Goal: Task Accomplishment & Management: Manage account settings

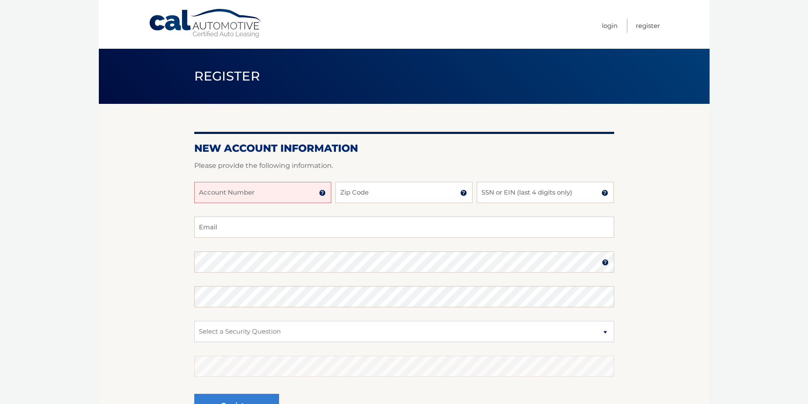
click at [282, 193] on input "Account Number" at bounding box center [262, 192] width 137 height 21
type input "44455999135"
click at [384, 193] on input "Zip Code" at bounding box center [404, 192] width 137 height 21
type input "11209"
type input "olyajenya@hotmail.com"
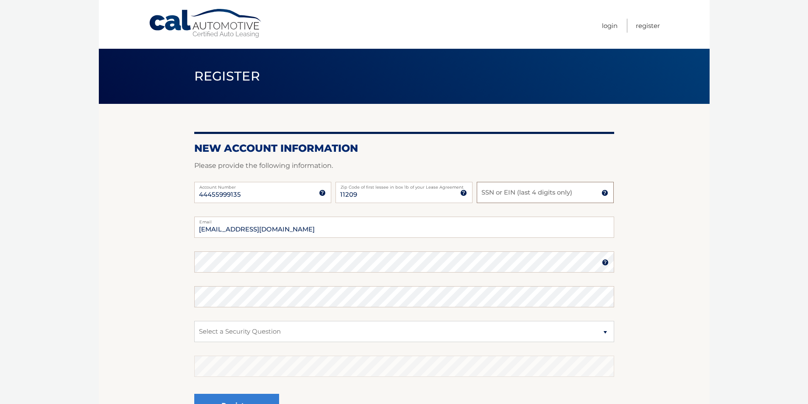
click at [555, 192] on input "SSN or EIN (last 4 digits only)" at bounding box center [545, 192] width 137 height 21
type input "0734"
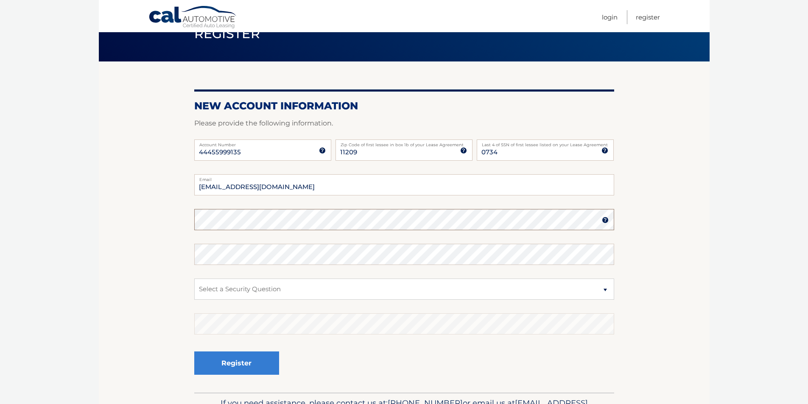
scroll to position [85, 0]
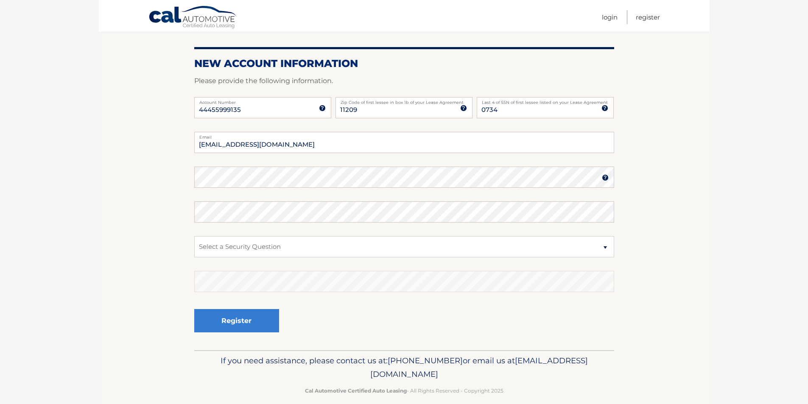
click at [606, 177] on img at bounding box center [605, 177] width 7 height 7
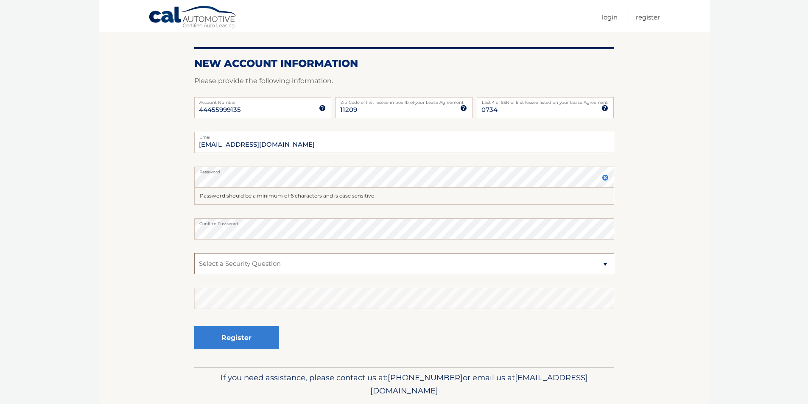
click at [328, 258] on select "Select a Security Question What was the name of your elementary school? What is…" at bounding box center [404, 263] width 420 height 21
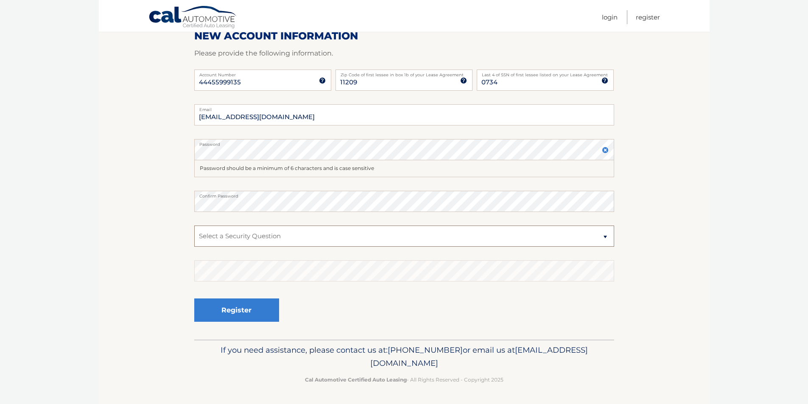
click at [325, 236] on select "Select a Security Question What was the name of your elementary school? What is…" at bounding box center [404, 236] width 420 height 21
select select "3"
click at [194, 226] on select "Select a Security Question What was the name of your elementary school? What is…" at bounding box center [404, 236] width 420 height 21
click at [233, 311] on button "Register" at bounding box center [236, 310] width 85 height 23
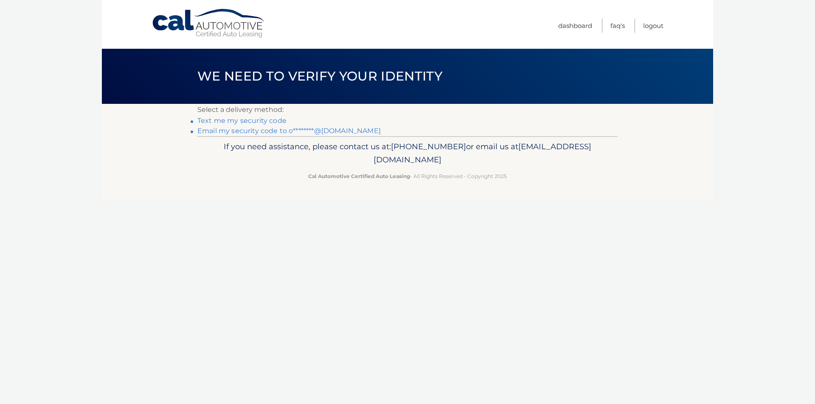
click at [249, 118] on link "Text me my security code" at bounding box center [241, 121] width 89 height 8
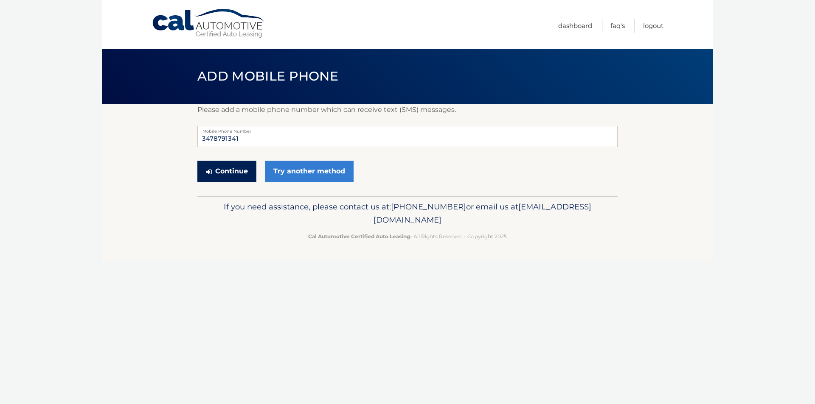
click at [230, 170] on button "Continue" at bounding box center [226, 171] width 59 height 21
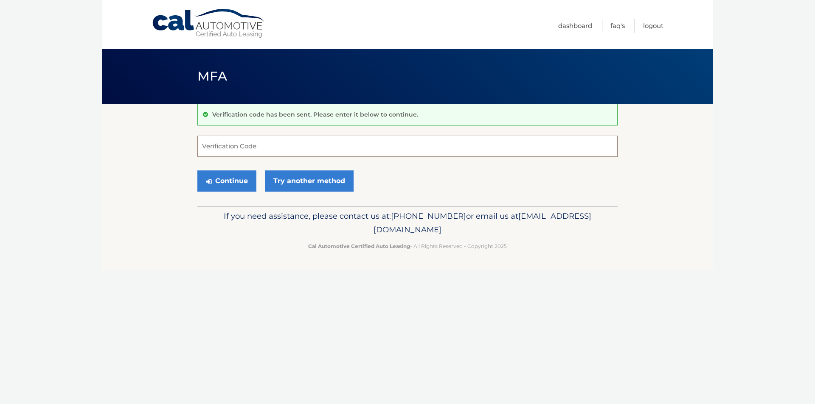
click at [252, 149] on input "Verification Code" at bounding box center [407, 146] width 420 height 21
type input "258008"
click at [238, 182] on button "Continue" at bounding box center [226, 181] width 59 height 21
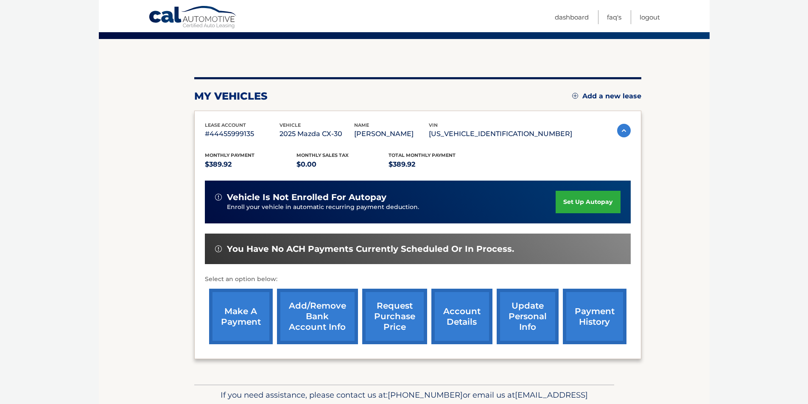
scroll to position [85, 0]
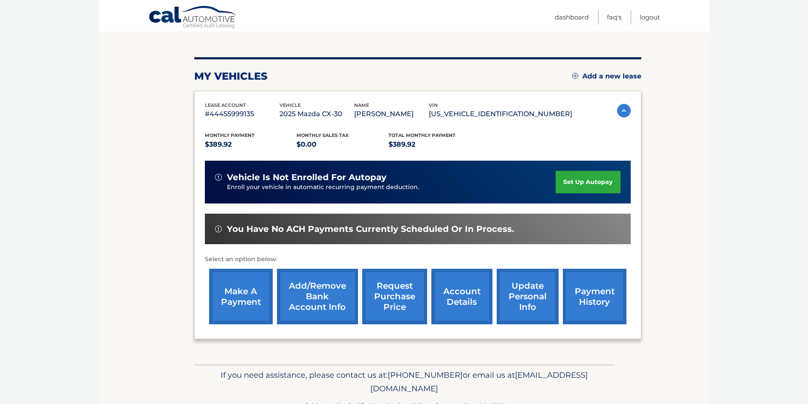
click at [317, 295] on link "Add/Remove bank account info" at bounding box center [317, 297] width 81 height 56
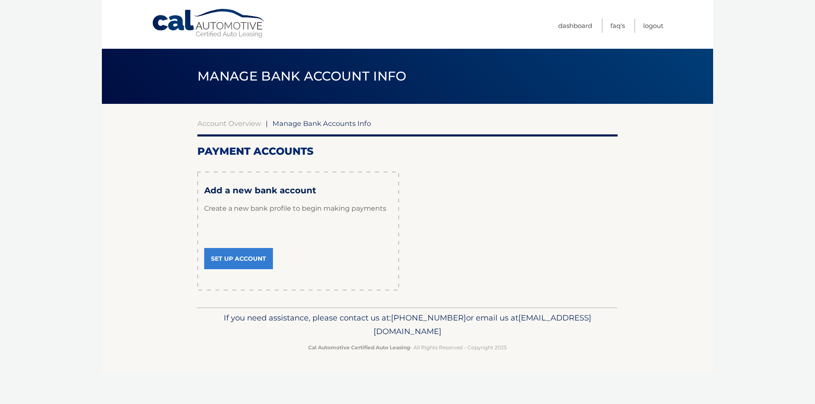
click at [237, 261] on link "Set Up Account" at bounding box center [238, 258] width 69 height 21
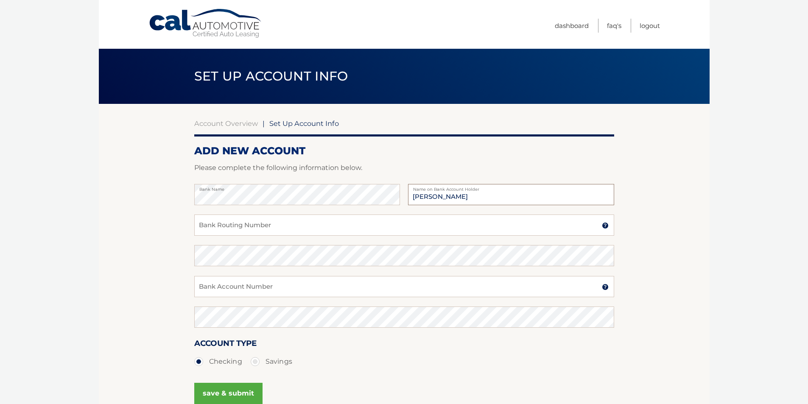
type input "[PERSON_NAME]"
click at [297, 225] on input "Bank Routing Number" at bounding box center [404, 225] width 420 height 21
type input "231372691"
click at [266, 287] on input "Bank Account Number" at bounding box center [404, 286] width 420 height 21
type input "2161107496"
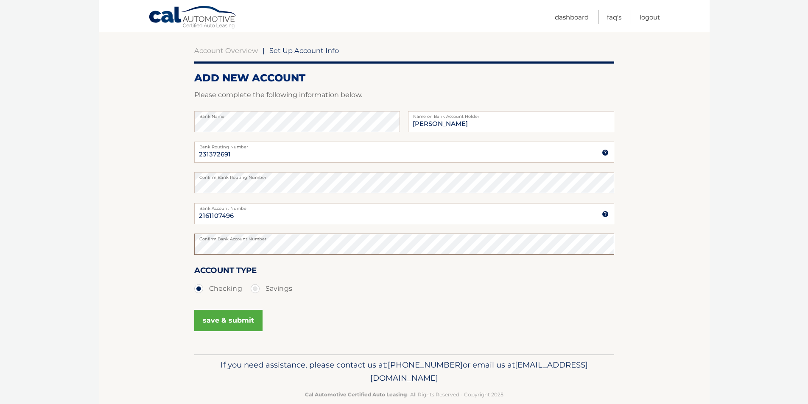
scroll to position [85, 0]
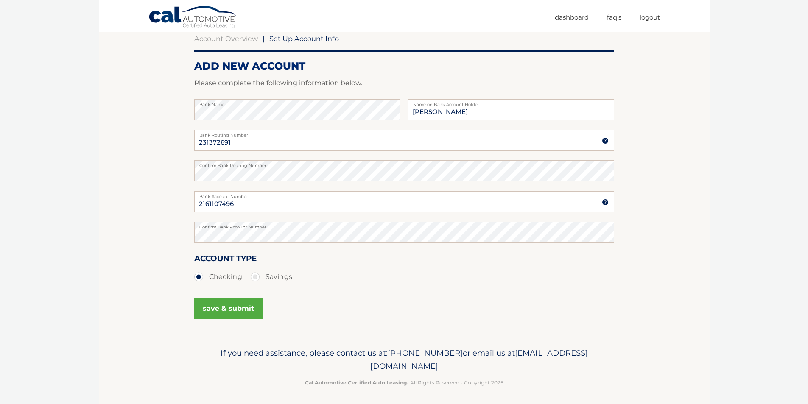
click at [226, 311] on button "save & submit" at bounding box center [228, 308] width 68 height 21
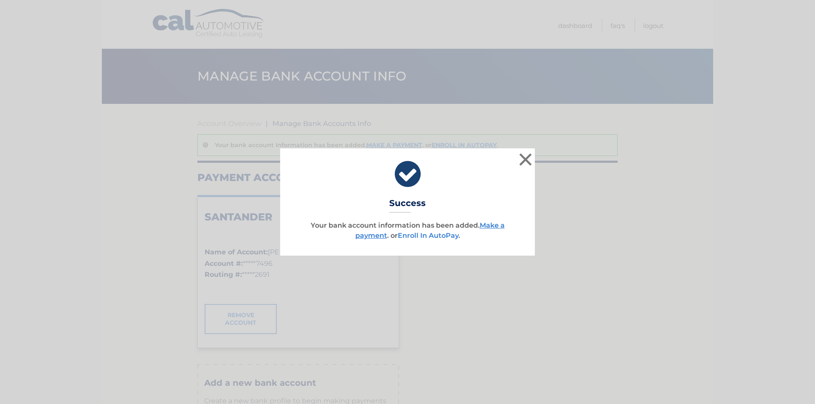
click at [426, 236] on link "Enroll In AutoPay" at bounding box center [428, 236] width 61 height 8
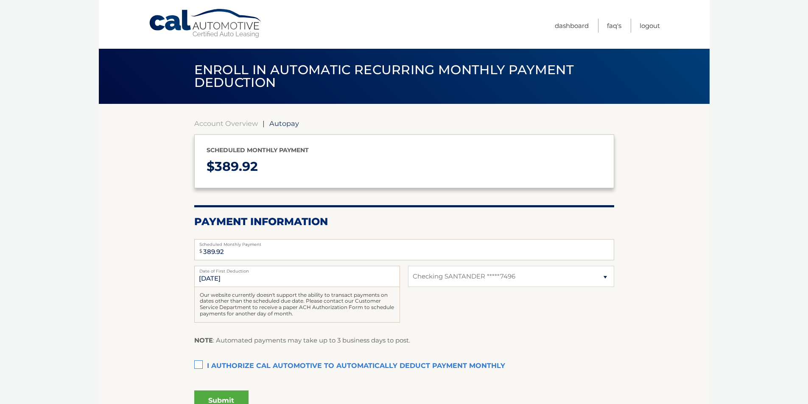
select select "ZDBhN2U4YTktODQ0Mi00NzliLWFlMTYtMWNjZWJiYTFhZjQ0"
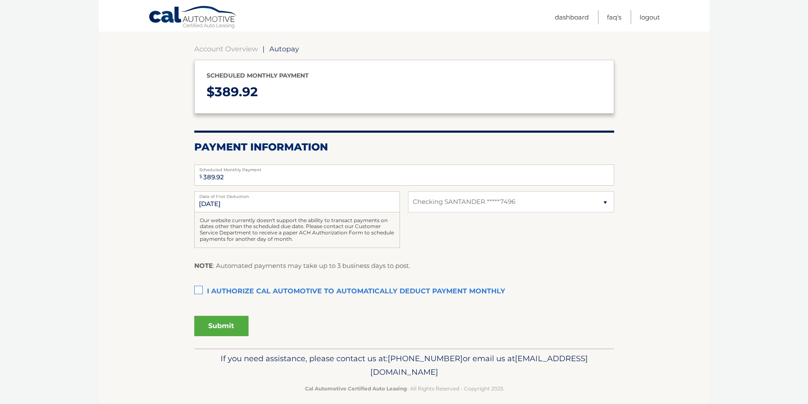
scroll to position [83, 0]
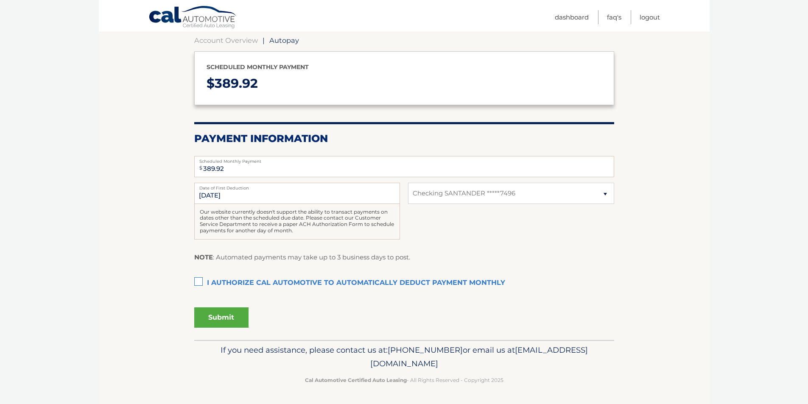
click at [197, 283] on label "I authorize cal automotive to automatically deduct payment monthly This checkbo…" at bounding box center [404, 283] width 420 height 17
click at [0, 0] on input "I authorize cal automotive to automatically deduct payment monthly This checkbo…" at bounding box center [0, 0] width 0 height 0
click at [224, 316] on button "Submit" at bounding box center [221, 318] width 54 height 20
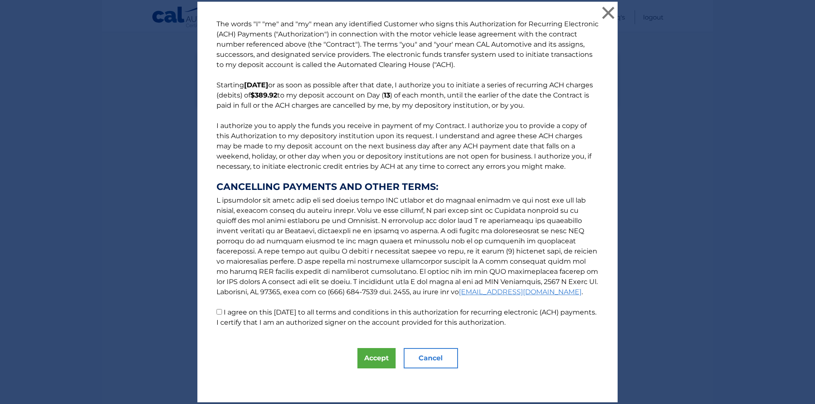
click at [216, 312] on input "I agree on this 10/15/2025 to all terms and conditions in this authorization fo…" at bounding box center [219, 312] width 6 height 6
checkbox input "true"
click at [372, 361] on button "Accept" at bounding box center [376, 358] width 38 height 20
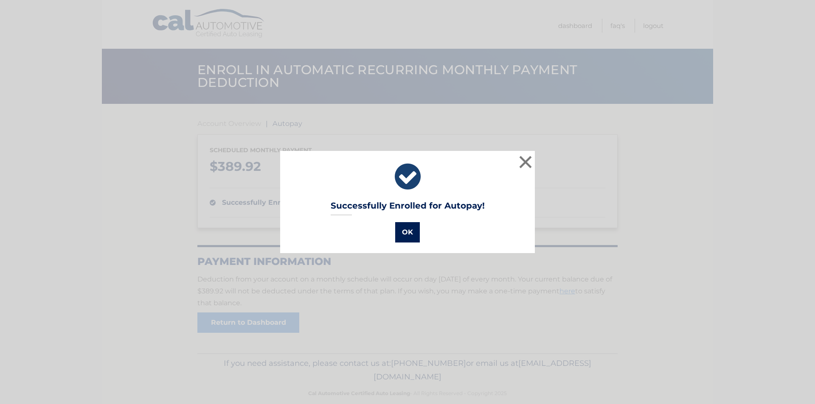
click at [406, 231] on button "OK" at bounding box center [407, 232] width 25 height 20
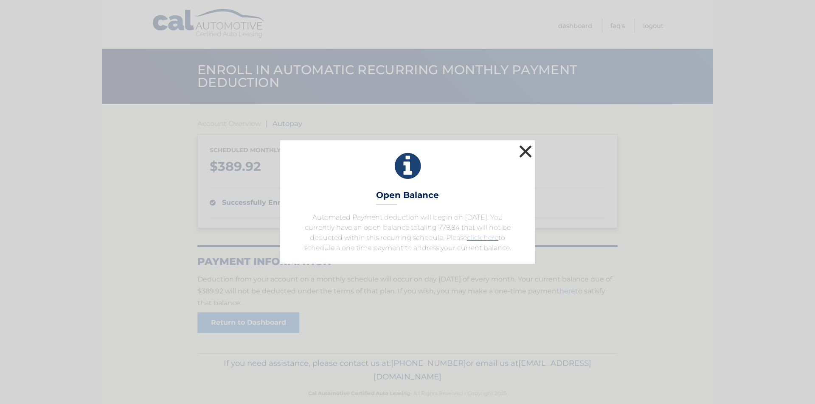
click at [519, 150] on button "×" at bounding box center [525, 151] width 17 height 17
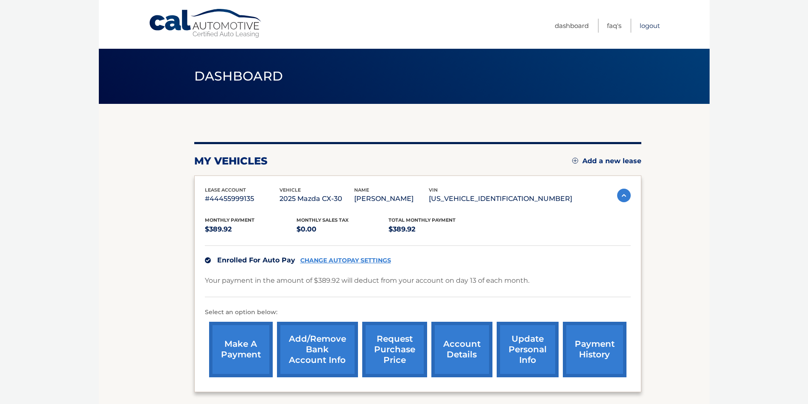
click at [650, 24] on link "Logout" at bounding box center [650, 26] width 20 height 14
